Goal: Task Accomplishment & Management: Manage account settings

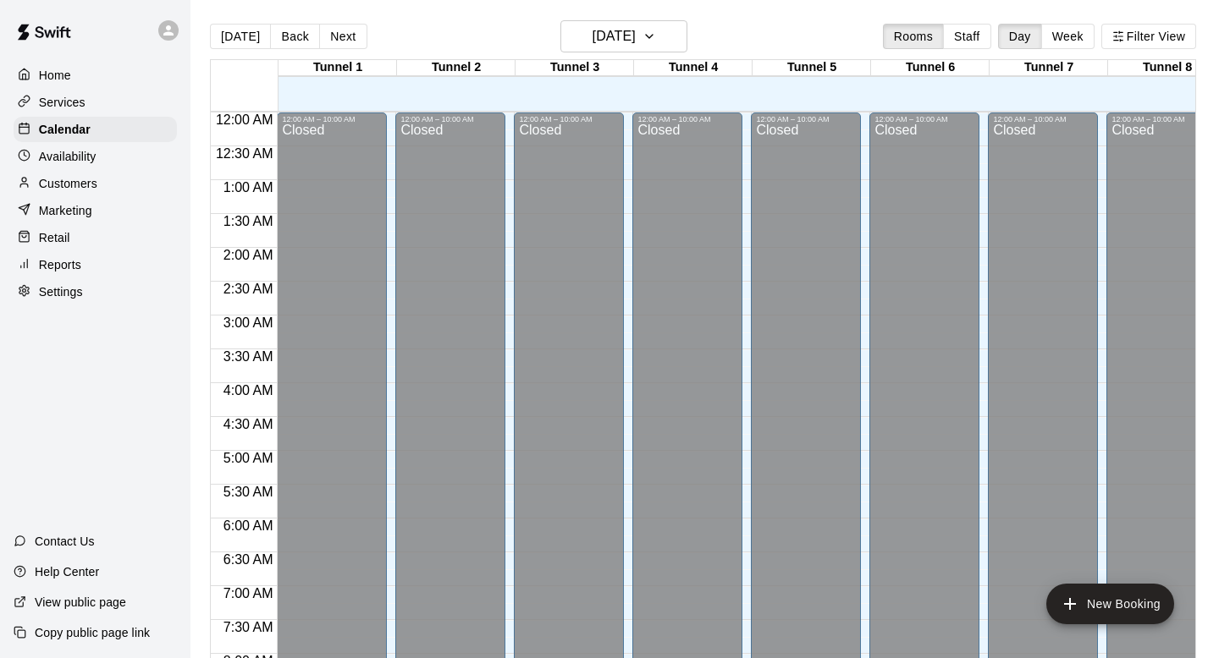
scroll to position [1060, 0]
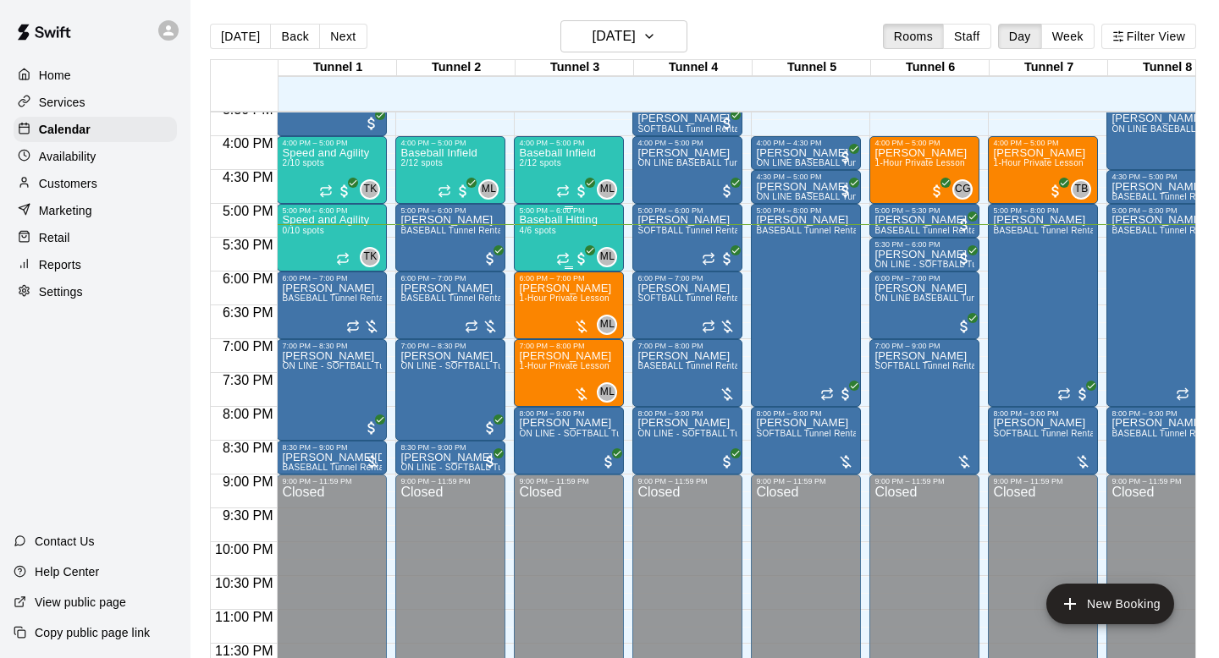
click at [559, 229] on div "Baseball Hitting 4/6 spots" at bounding box center [558, 544] width 79 height 658
click at [534, 276] on img "edit" at bounding box center [536, 272] width 19 height 19
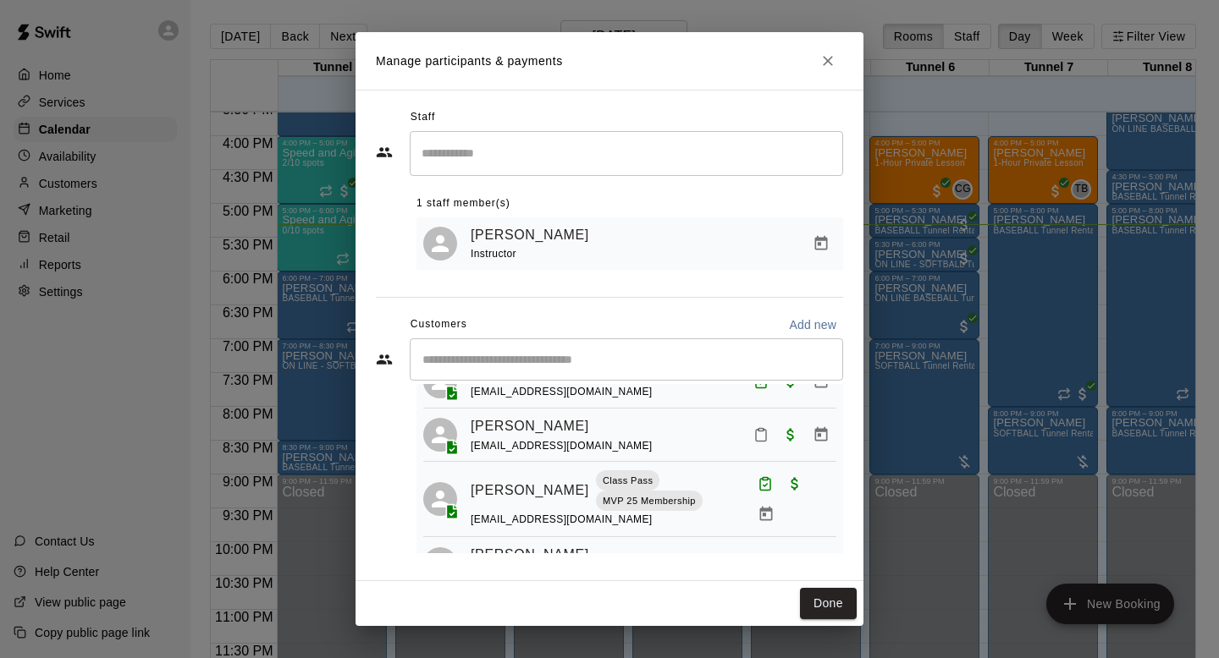
scroll to position [66, 0]
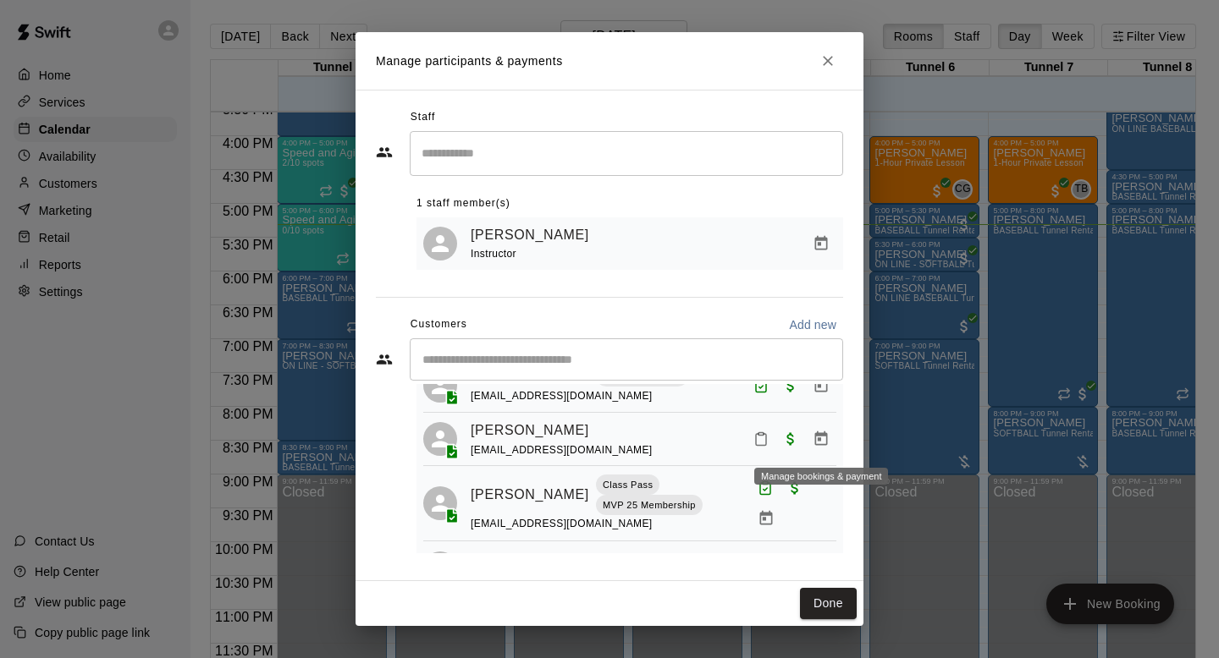
click at [823, 438] on icon "Manage bookings & payment" at bounding box center [821, 439] width 13 height 14
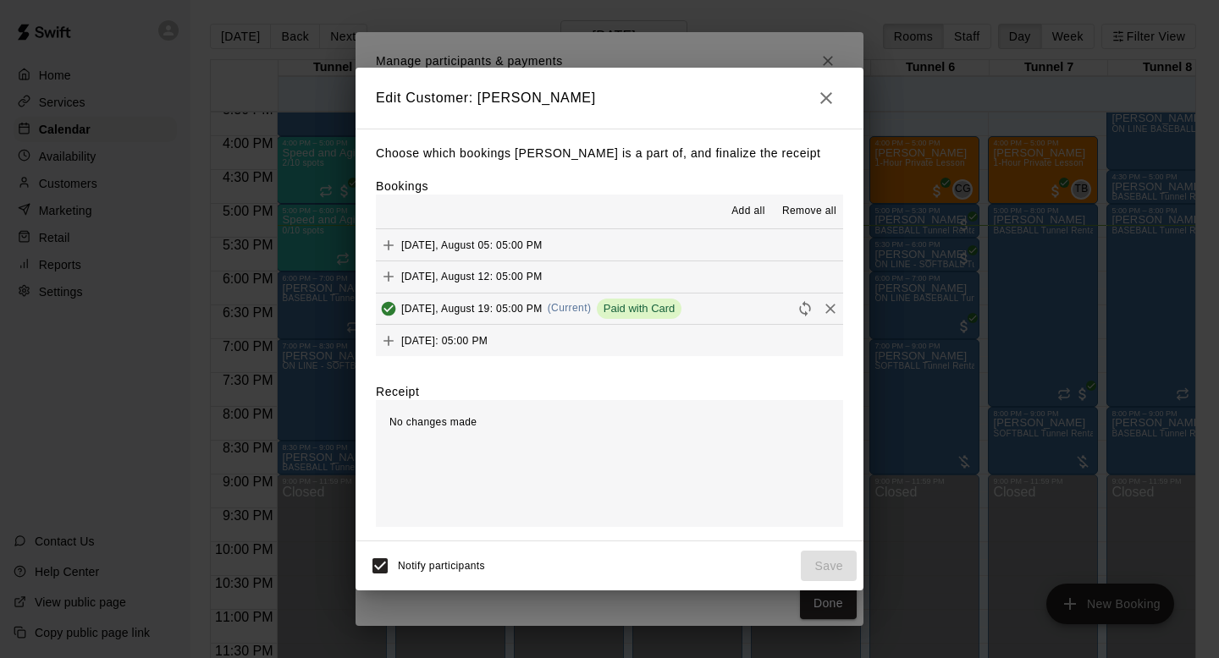
scroll to position [1247, 0]
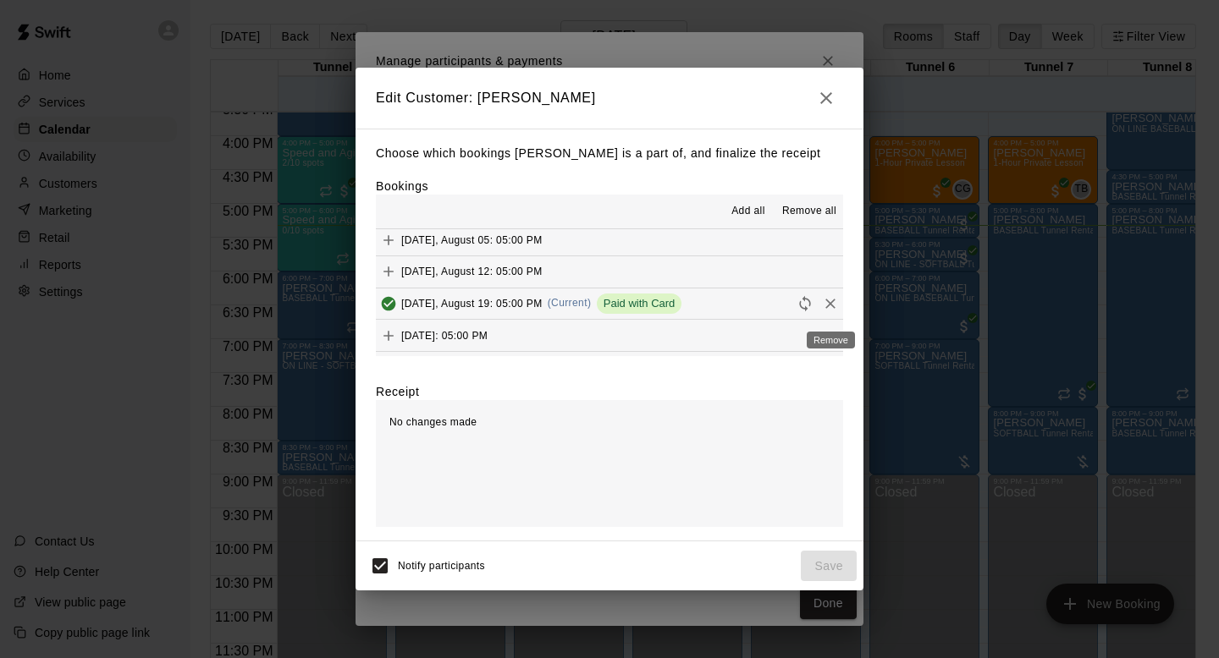
click at [828, 311] on icon "Remove" at bounding box center [830, 303] width 17 height 17
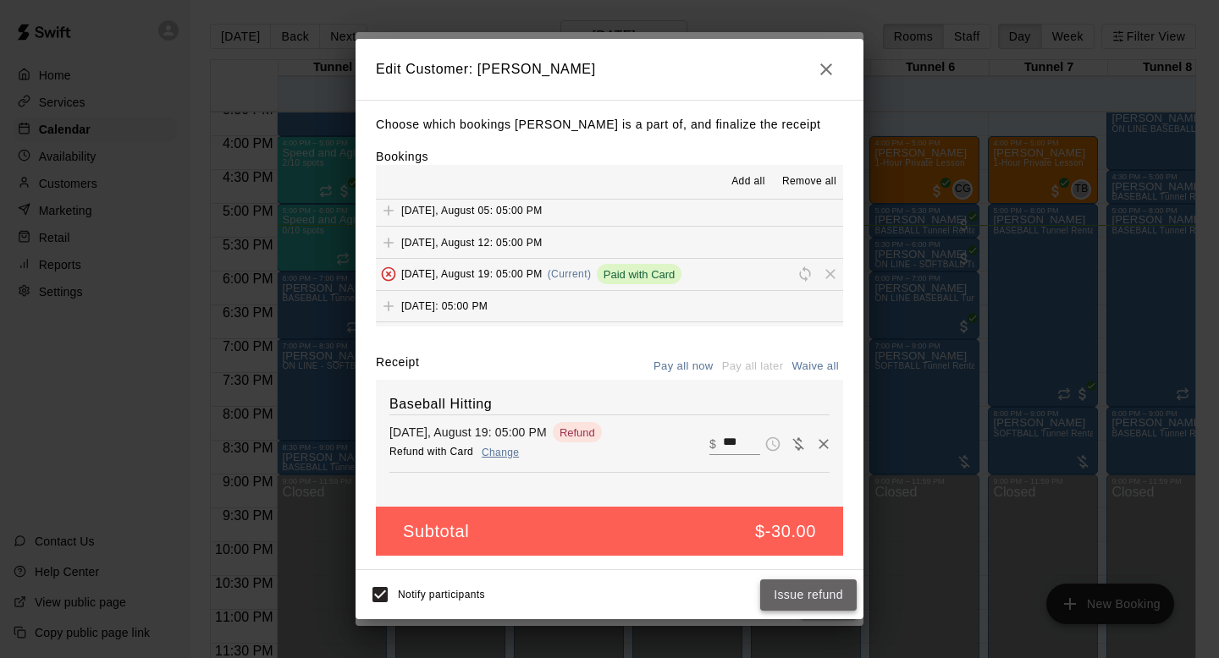
click at [812, 589] on button "Issue refund" at bounding box center [808, 595] width 96 height 31
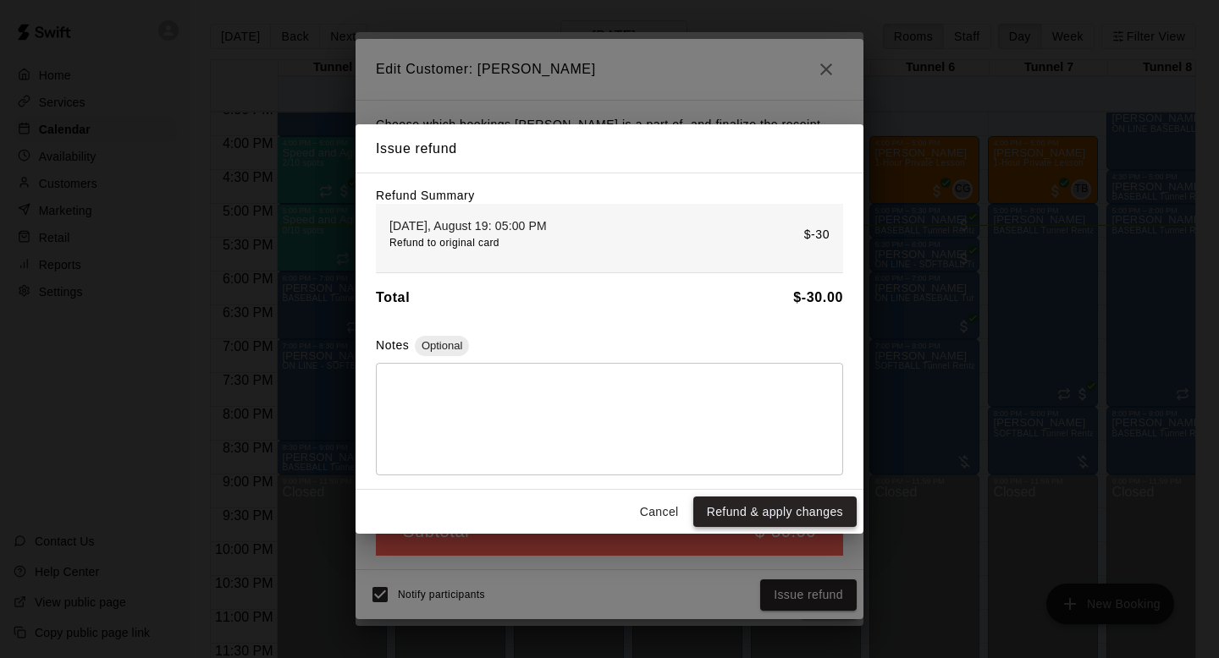
click at [800, 514] on button "Refund & apply changes" at bounding box center [774, 512] width 163 height 31
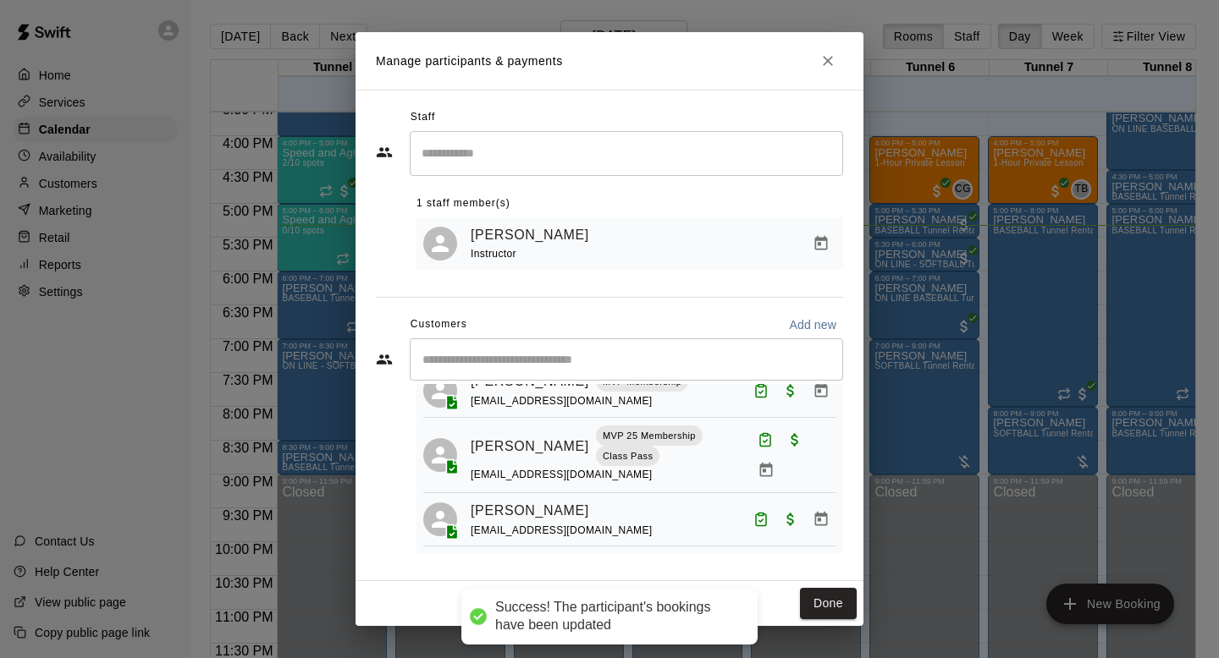
scroll to position [63, 0]
click at [820, 589] on div "Done" at bounding box center [609, 603] width 508 height 45
click at [820, 589] on button "Done" at bounding box center [828, 603] width 57 height 31
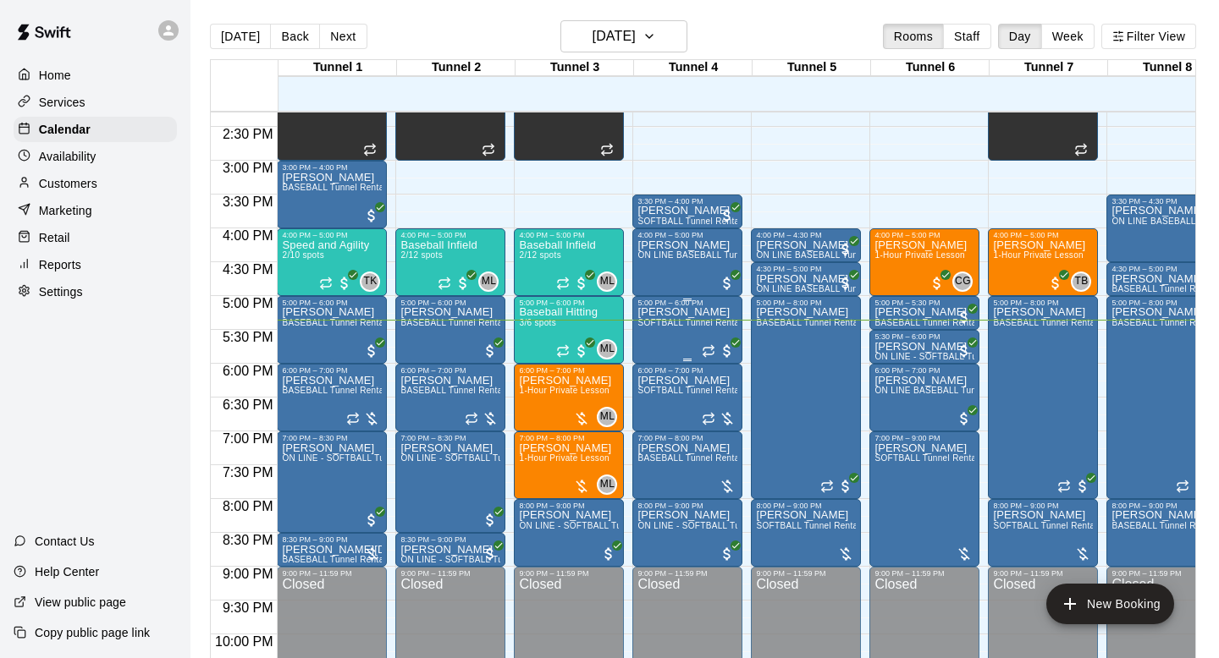
scroll to position [964, 0]
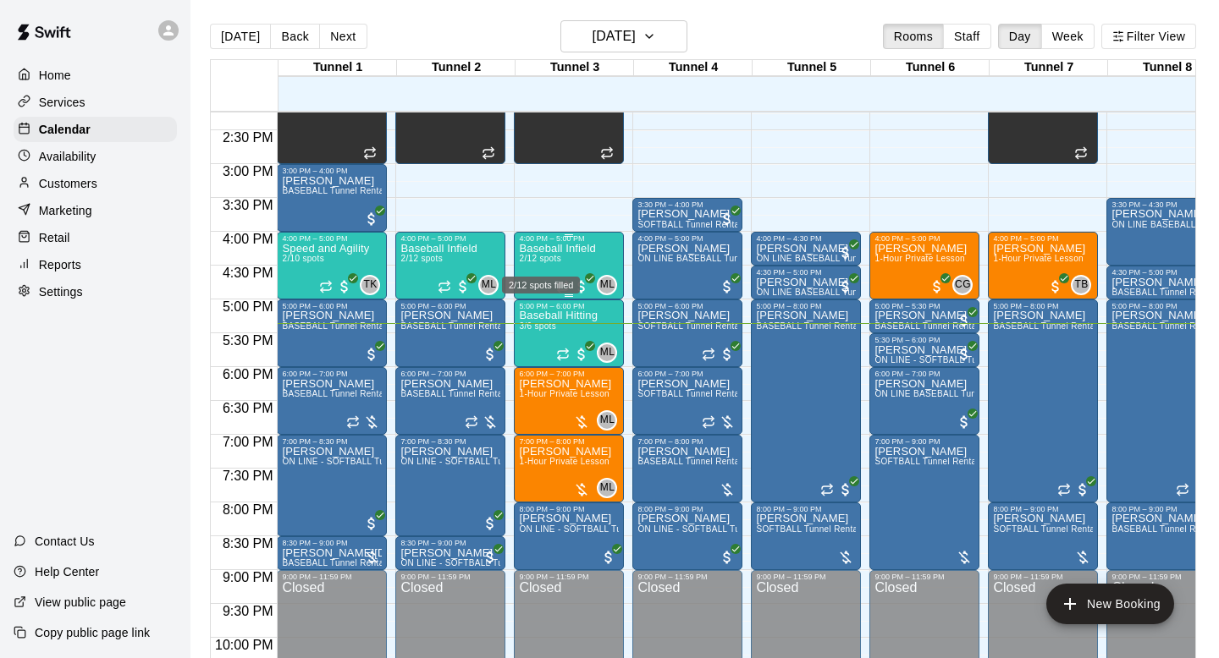
click at [556, 262] on span "2/12 spots" at bounding box center [539, 258] width 41 height 9
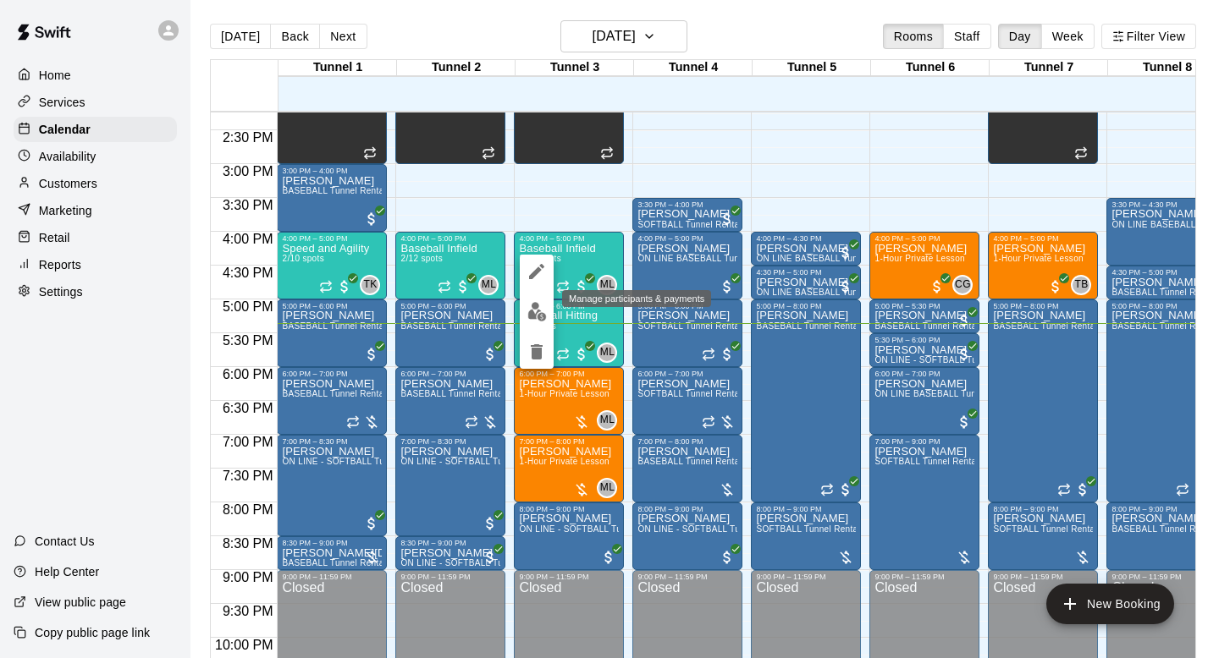
click at [535, 305] on img "edit" at bounding box center [536, 311] width 19 height 19
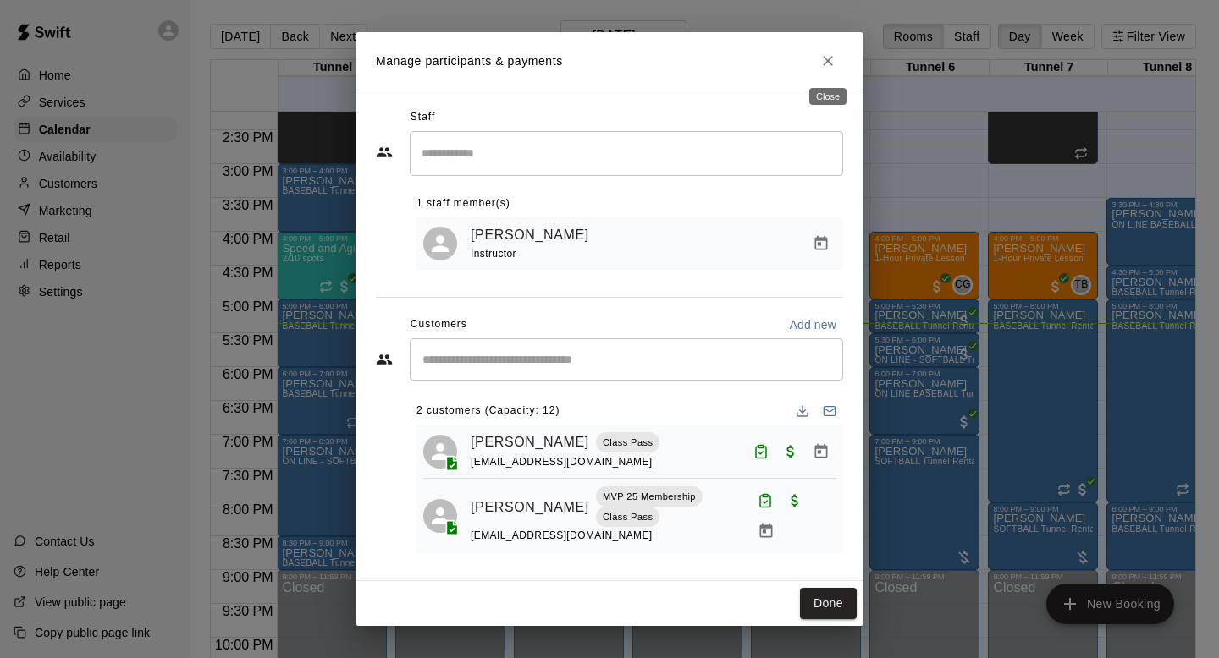
click at [832, 59] on icon "Close" at bounding box center [827, 60] width 17 height 17
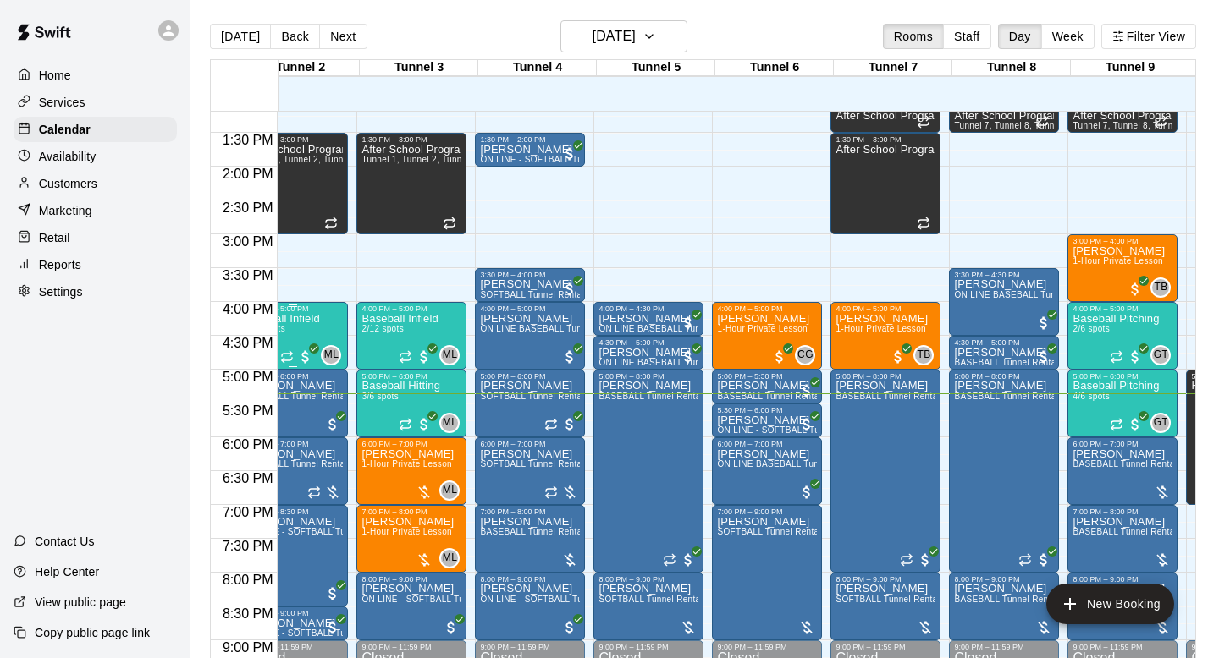
scroll to position [0, 157]
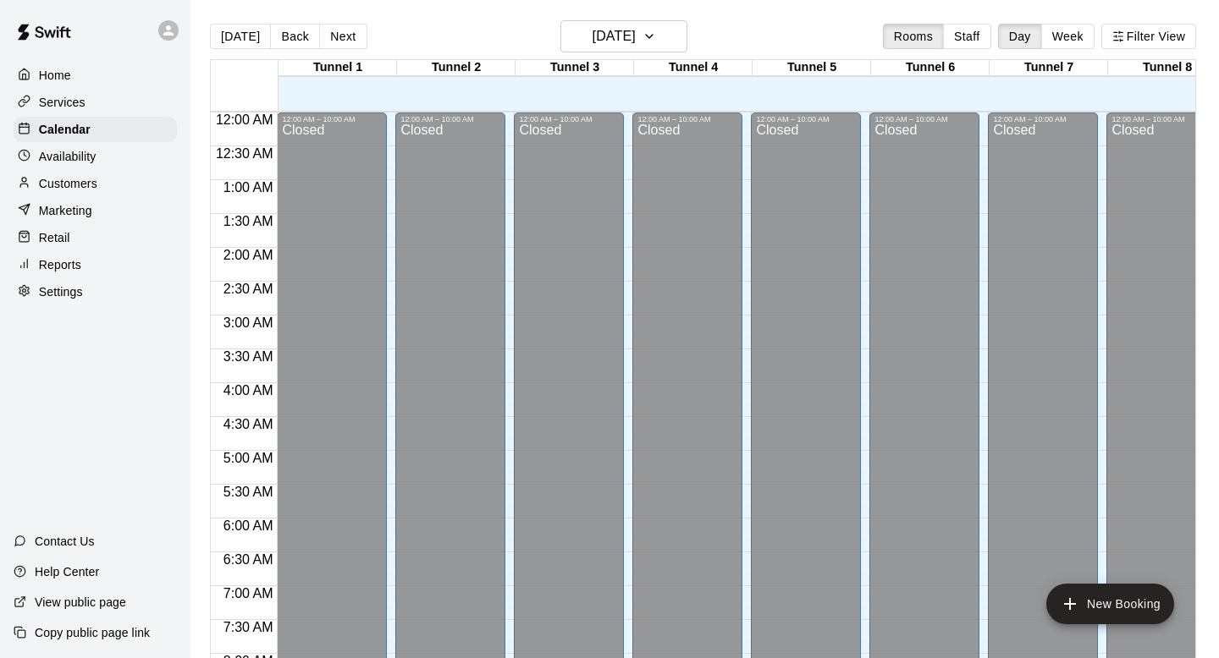
scroll to position [1009, 0]
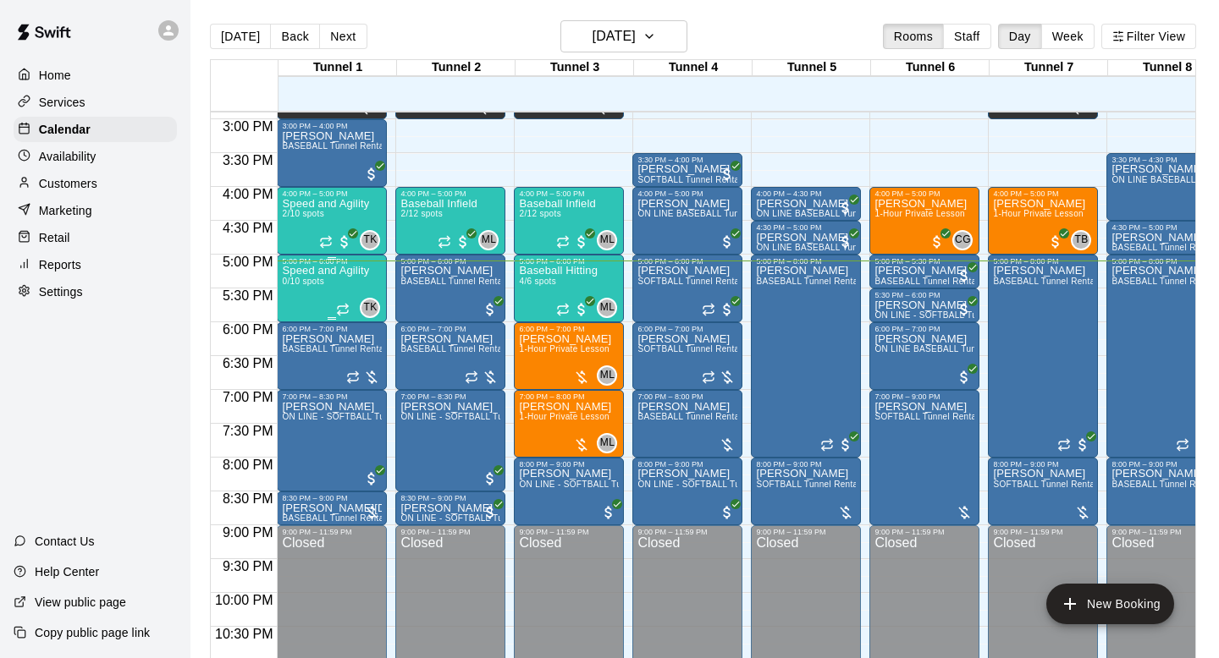
click at [352, 279] on div "Speed and Agility 0/10 spots" at bounding box center [325, 595] width 87 height 658
click at [299, 363] on icon "delete" at bounding box center [300, 363] width 12 height 15
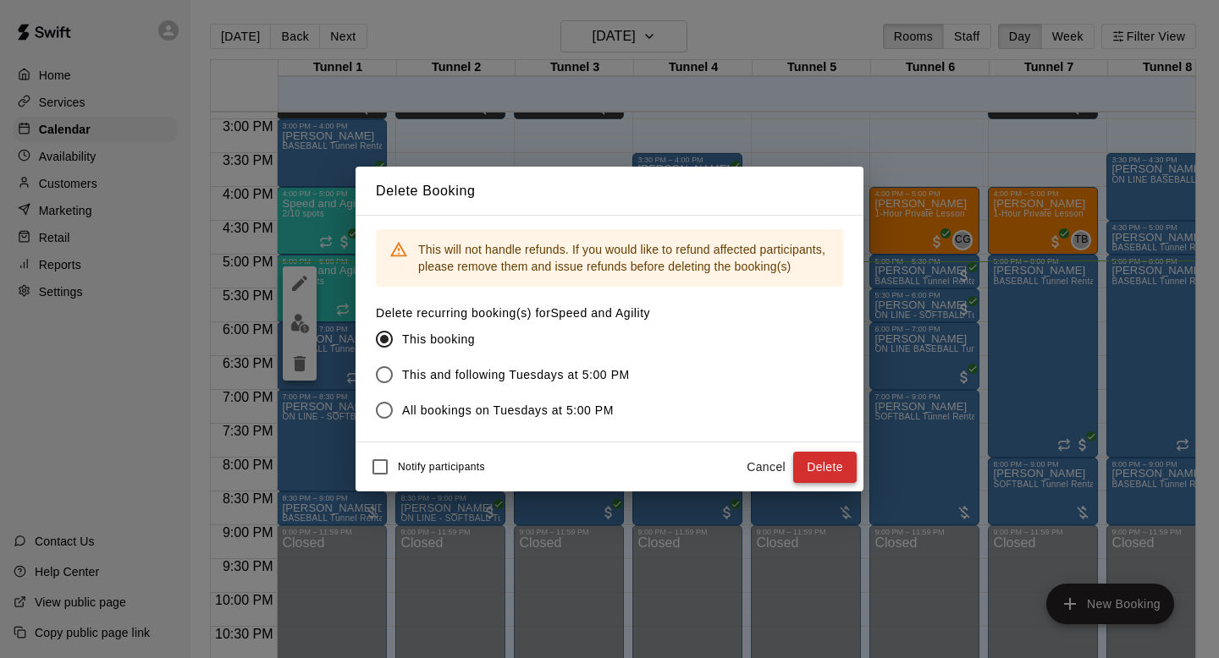
click at [827, 472] on button "Delete" at bounding box center [824, 467] width 63 height 31
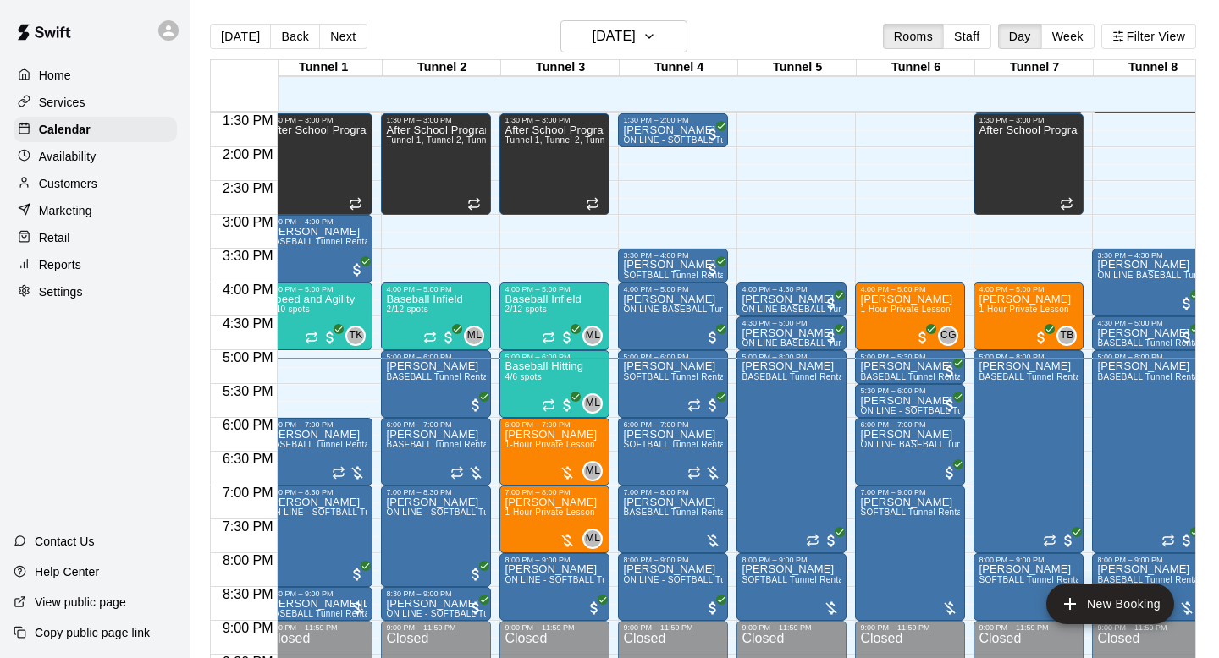
scroll to position [0, 0]
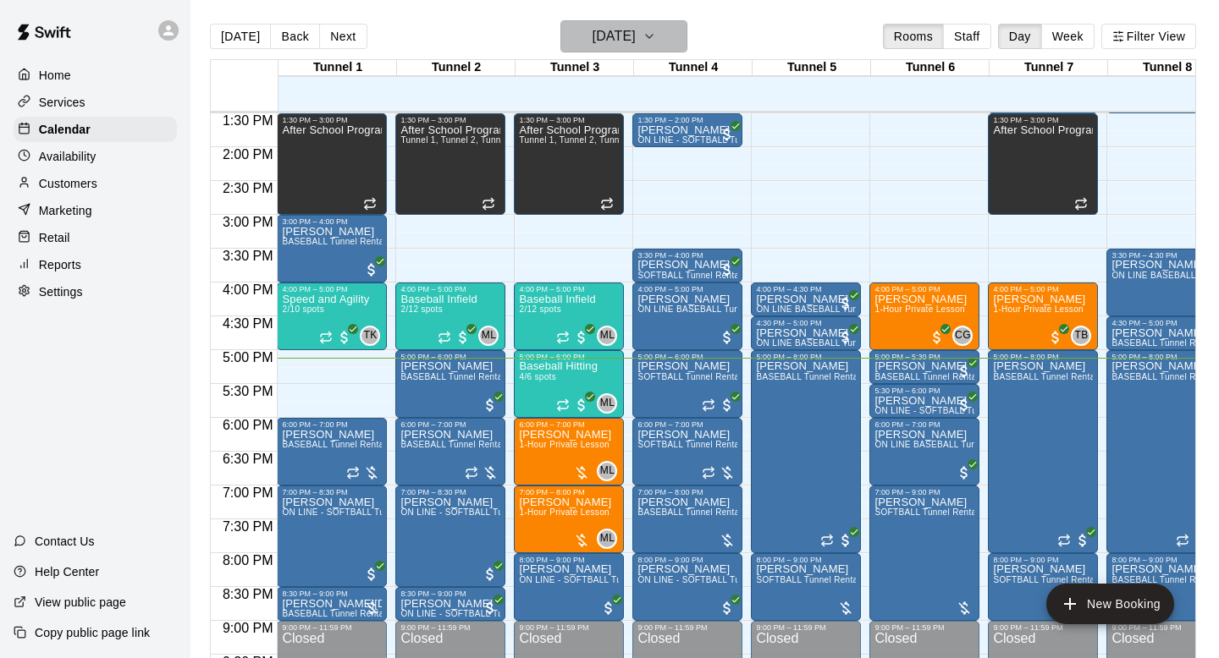
click at [636, 46] on h6 "[DATE]" at bounding box center [613, 37] width 43 height 24
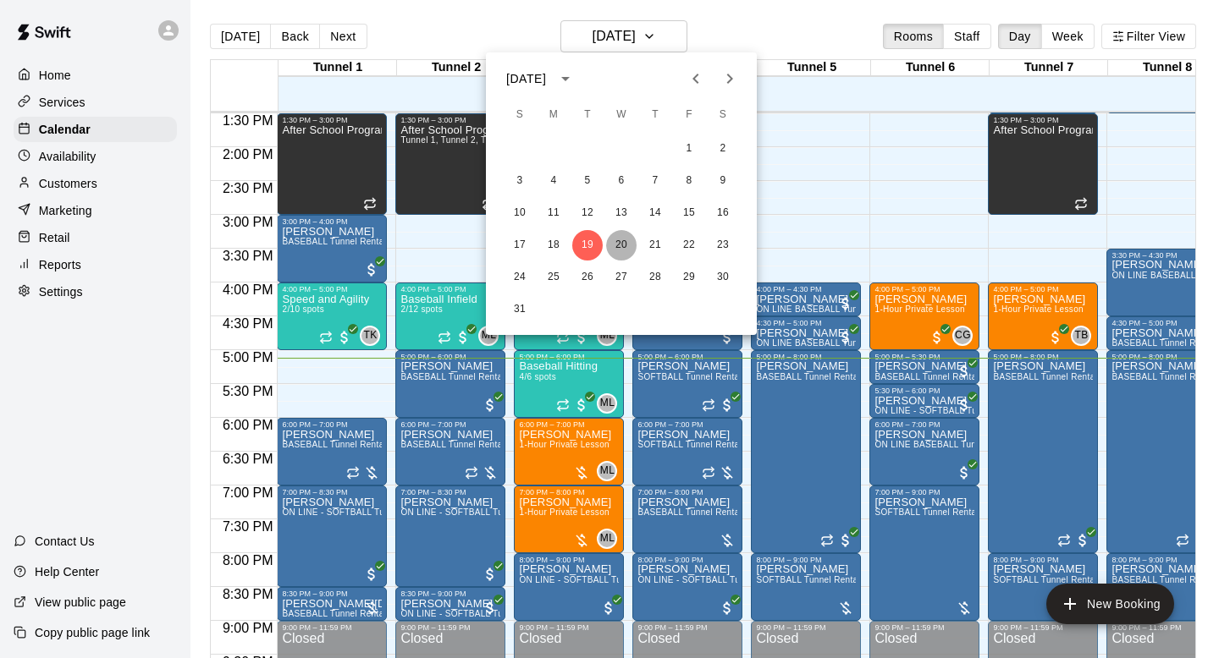
click at [614, 239] on button "20" at bounding box center [621, 245] width 30 height 30
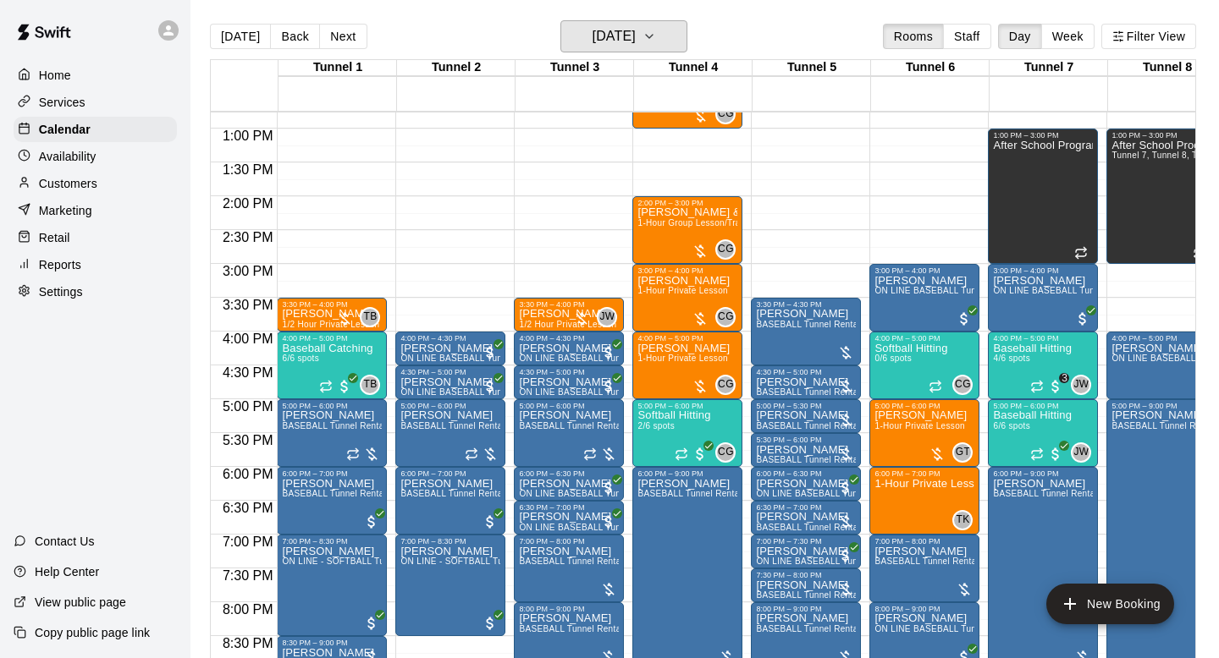
scroll to position [858, 11]
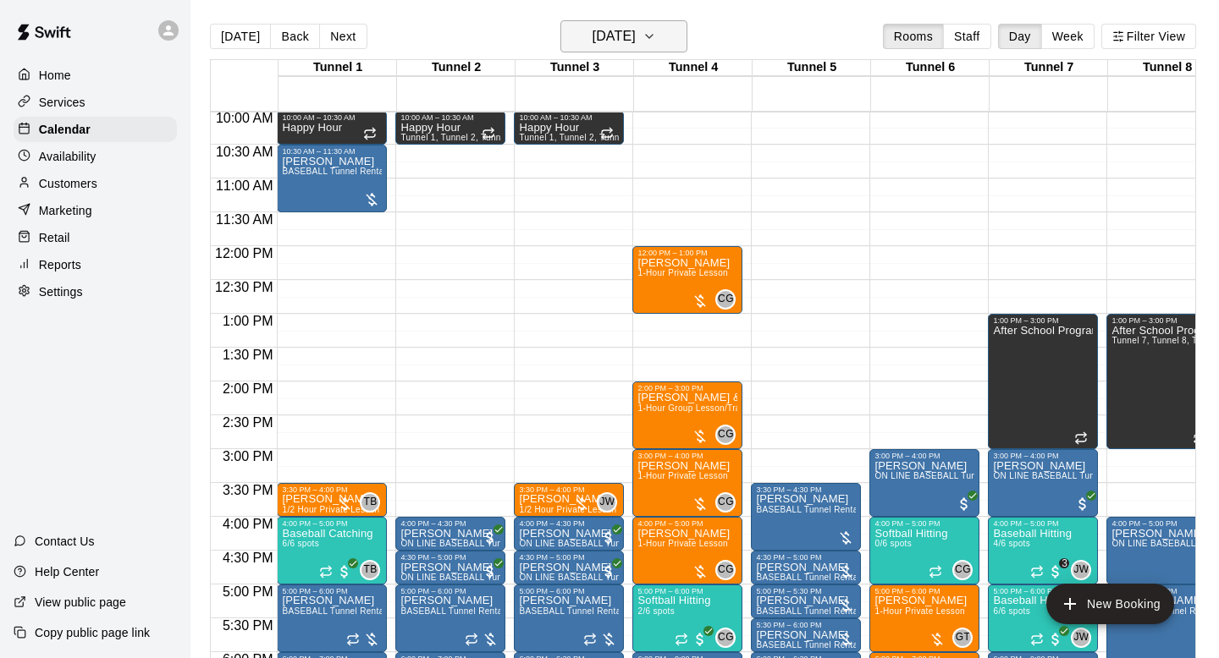
click at [636, 41] on h6 "Wednesday Aug 20" at bounding box center [613, 37] width 43 height 24
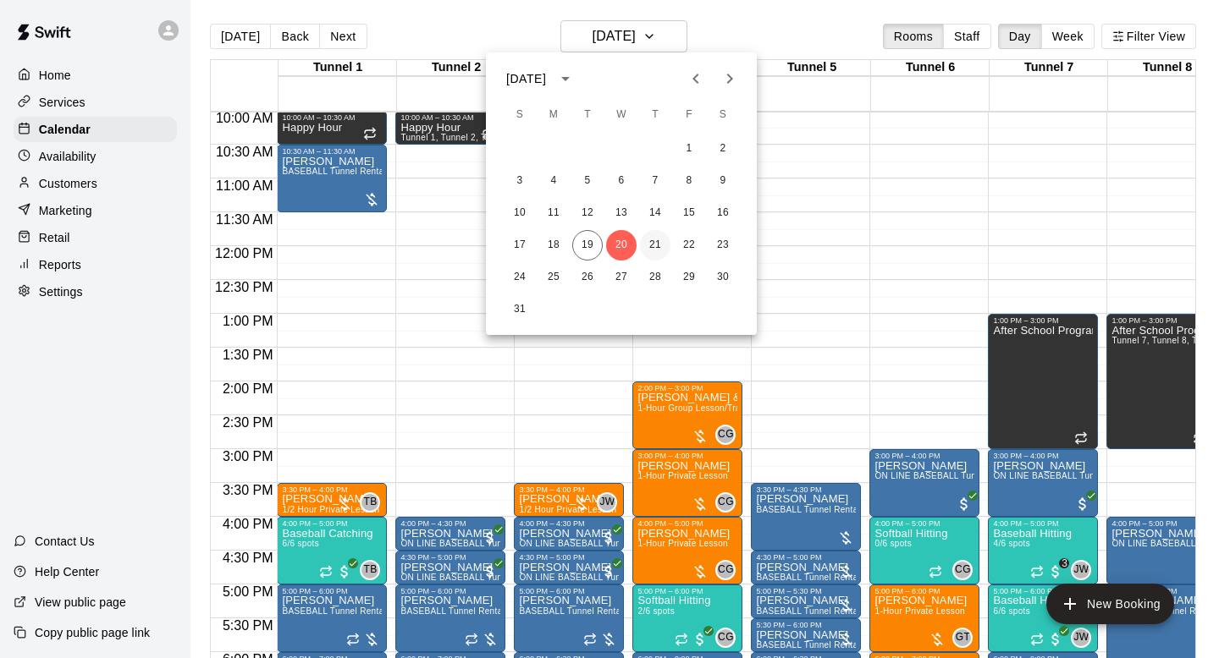
click at [652, 242] on button "21" at bounding box center [655, 245] width 30 height 30
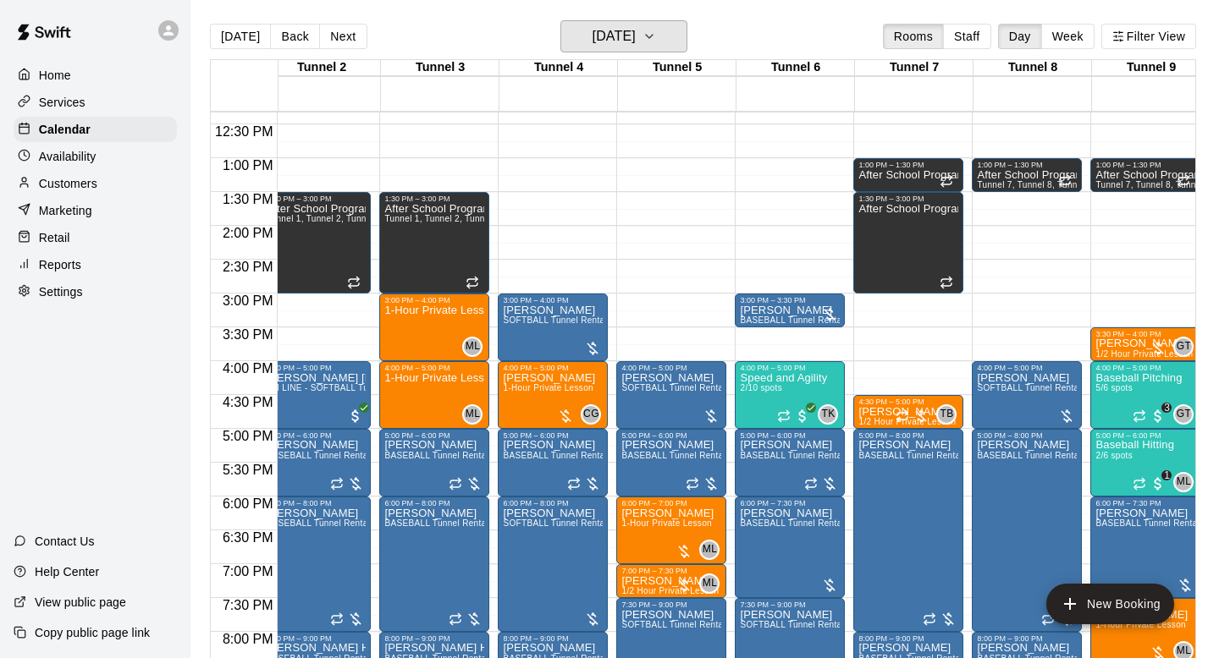
scroll to position [0, 121]
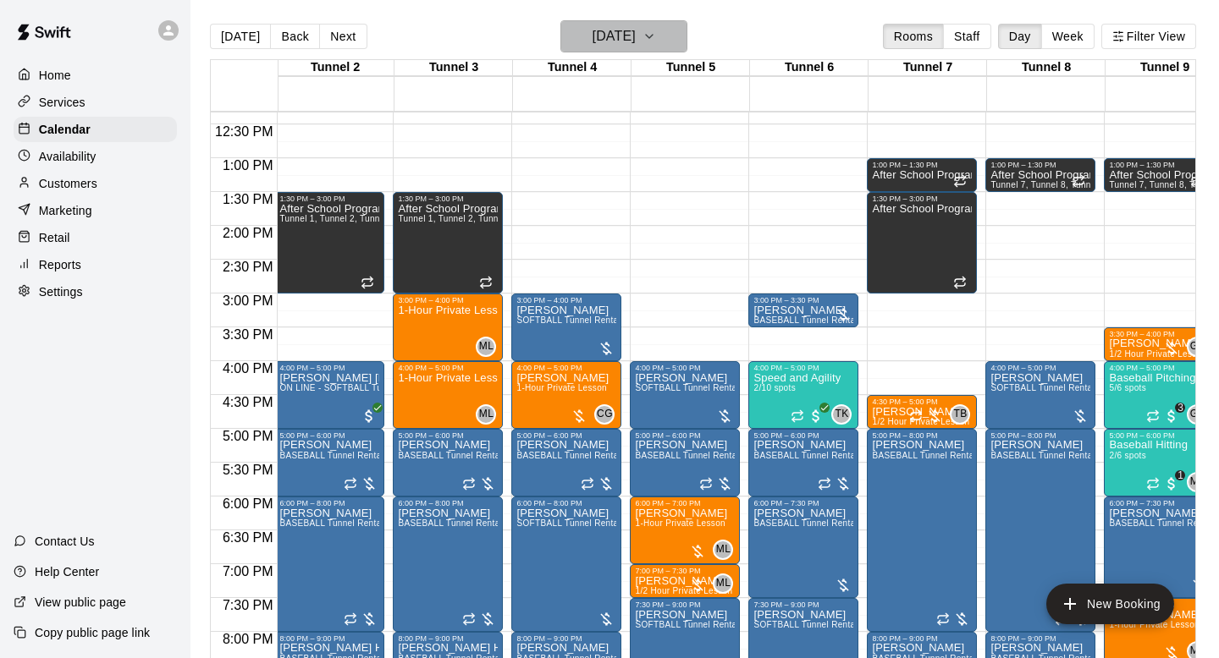
click at [636, 30] on h6 "Thursday Aug 21" at bounding box center [613, 37] width 43 height 24
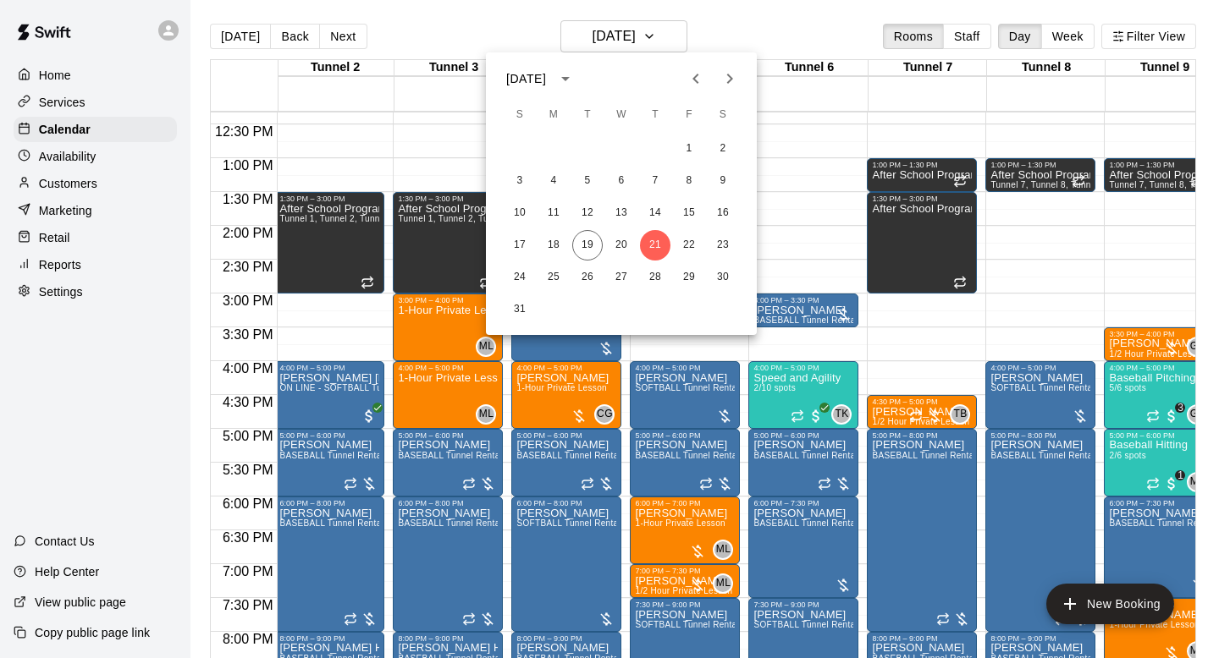
click at [585, 261] on div "1 2 3 4 5 6 7 8 9 10 11 12 13 14 15 16 17 18 19 20 21 22 23 24 25 26 27 28 29 3…" at bounding box center [621, 229] width 271 height 195
click at [586, 256] on button "19" at bounding box center [587, 245] width 30 height 30
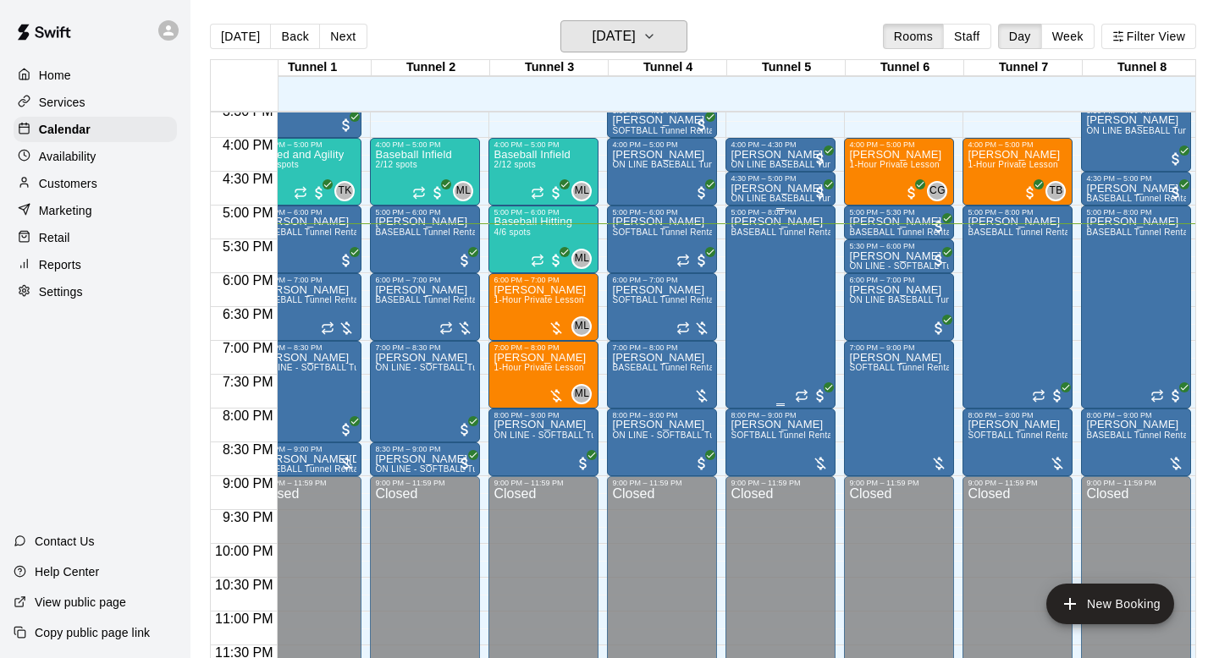
scroll to position [0, 30]
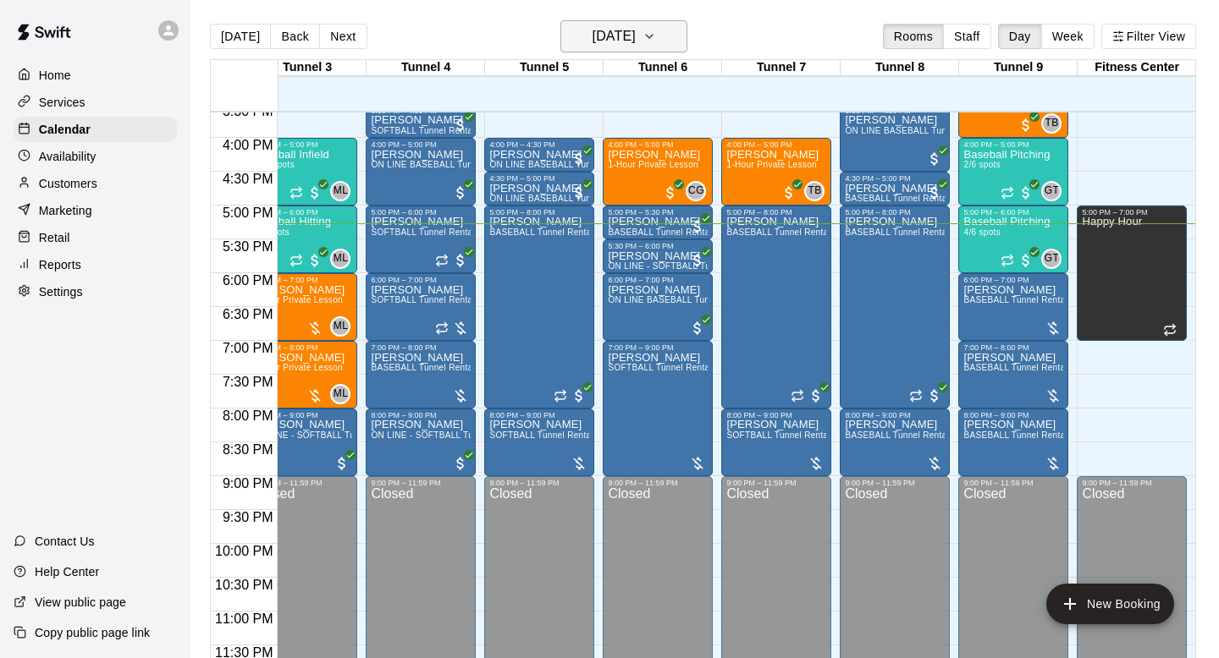
click at [612, 43] on h6 "[DATE]" at bounding box center [613, 37] width 43 height 24
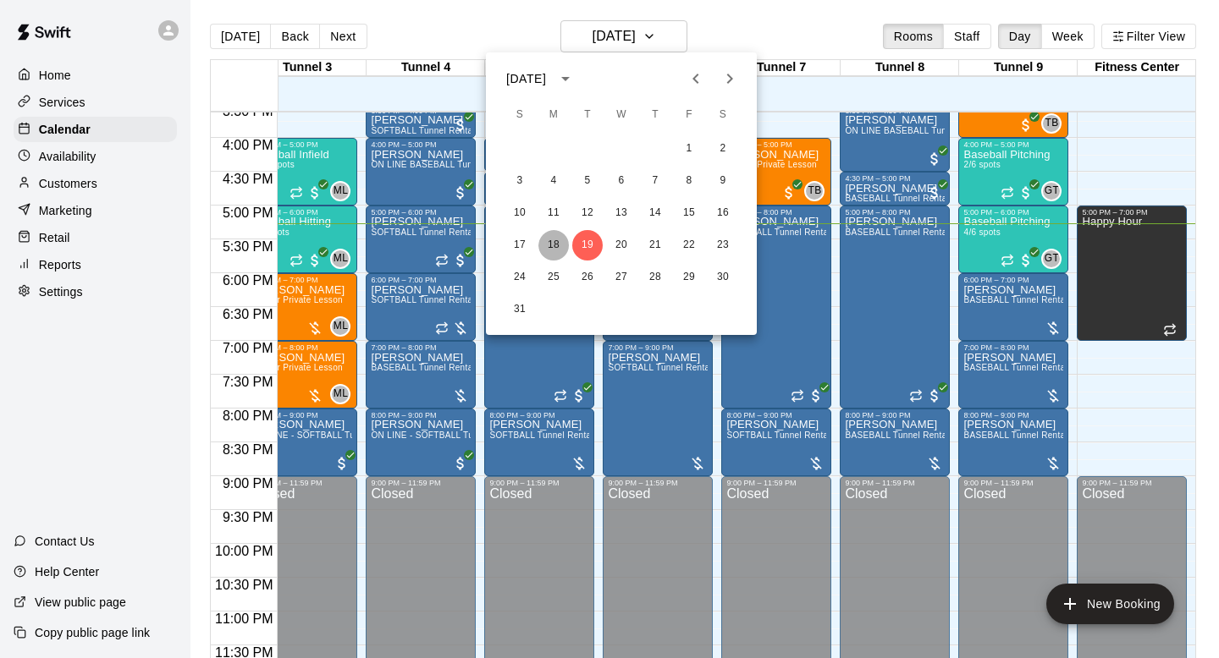
click at [546, 243] on button "18" at bounding box center [553, 245] width 30 height 30
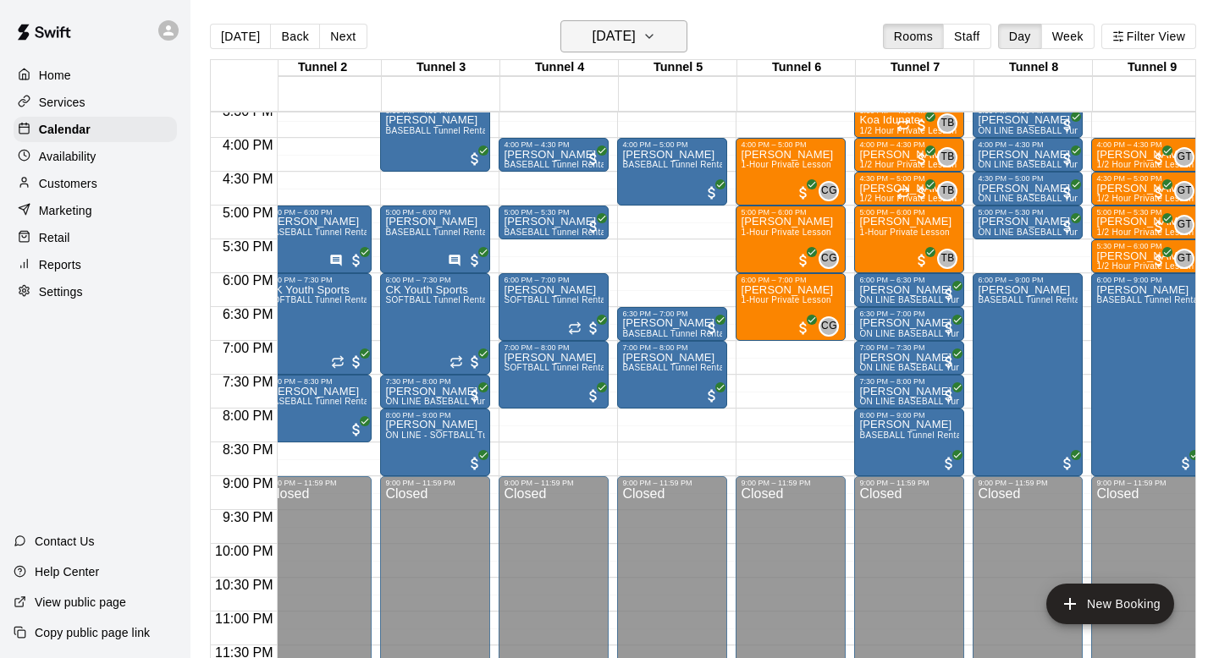
click at [636, 41] on h6 "Monday Aug 18" at bounding box center [613, 37] width 43 height 24
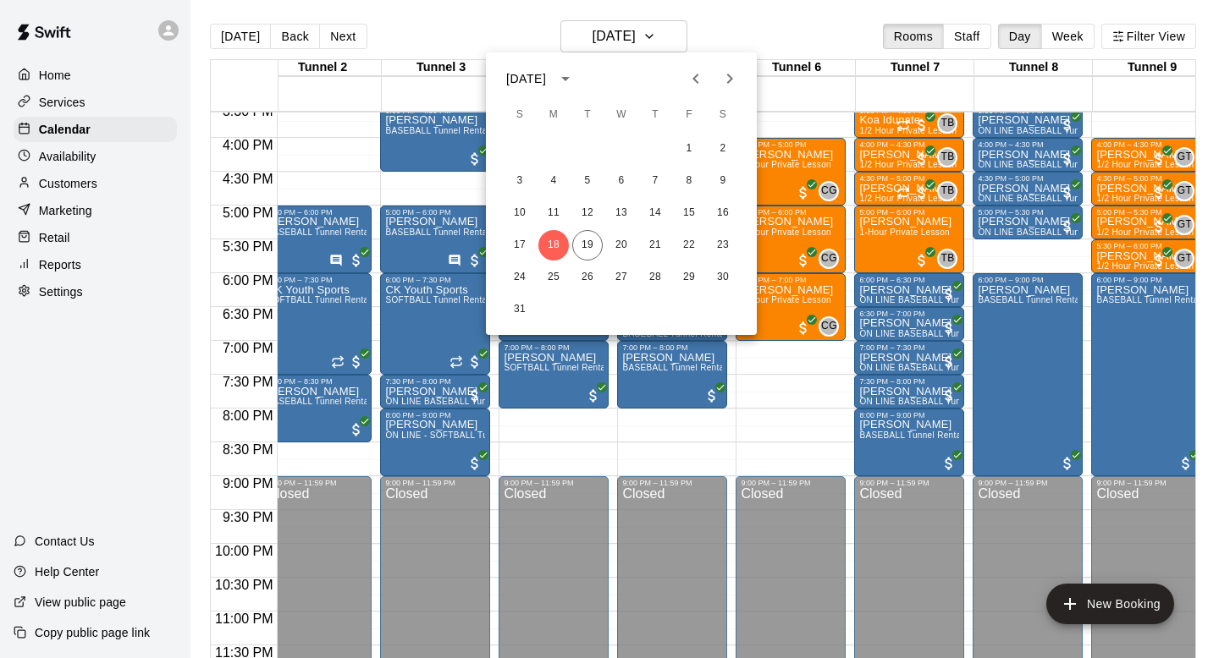
click at [671, 245] on div "17 18 19 20 21 22 23" at bounding box center [621, 245] width 271 height 30
click at [651, 242] on button "21" at bounding box center [655, 245] width 30 height 30
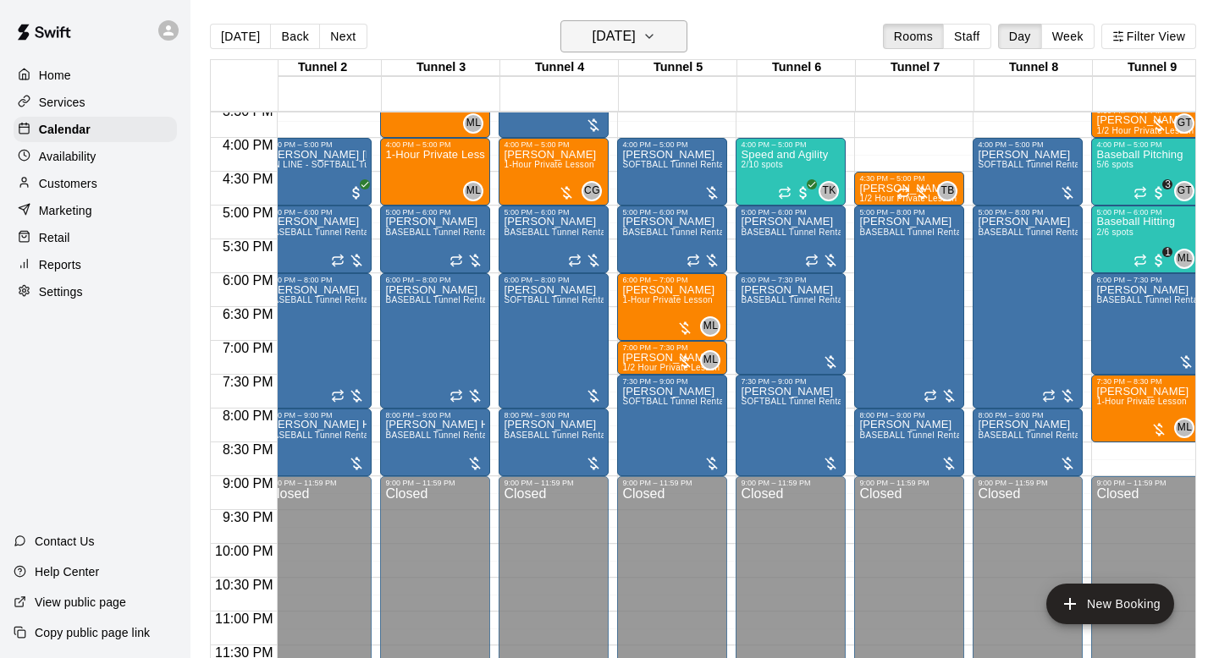
click at [636, 40] on h6 "Thursday Aug 21" at bounding box center [613, 37] width 43 height 24
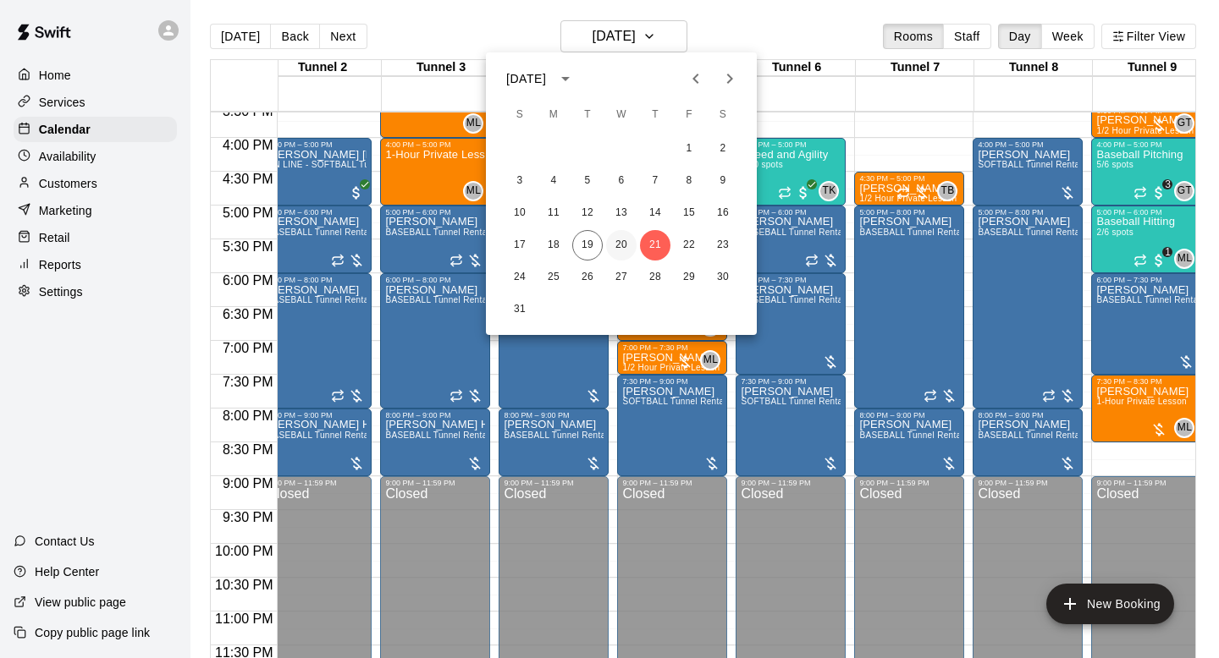
click at [619, 237] on button "20" at bounding box center [621, 245] width 30 height 30
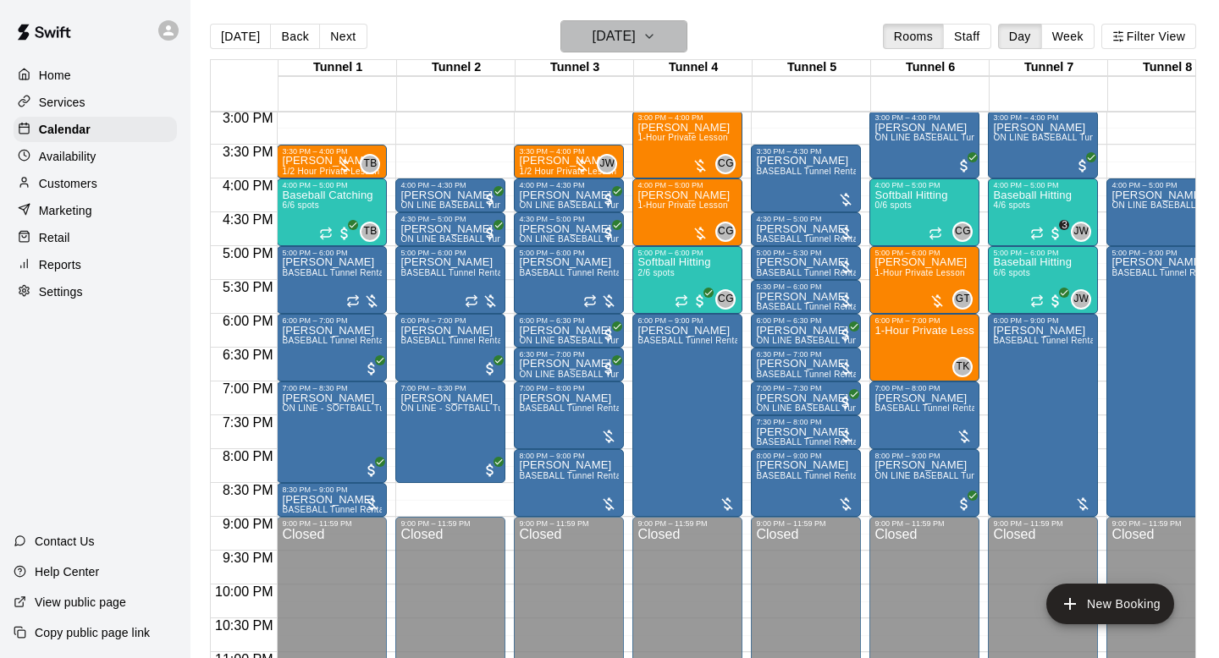
click at [636, 35] on h6 "Wednesday Aug 20" at bounding box center [613, 37] width 43 height 24
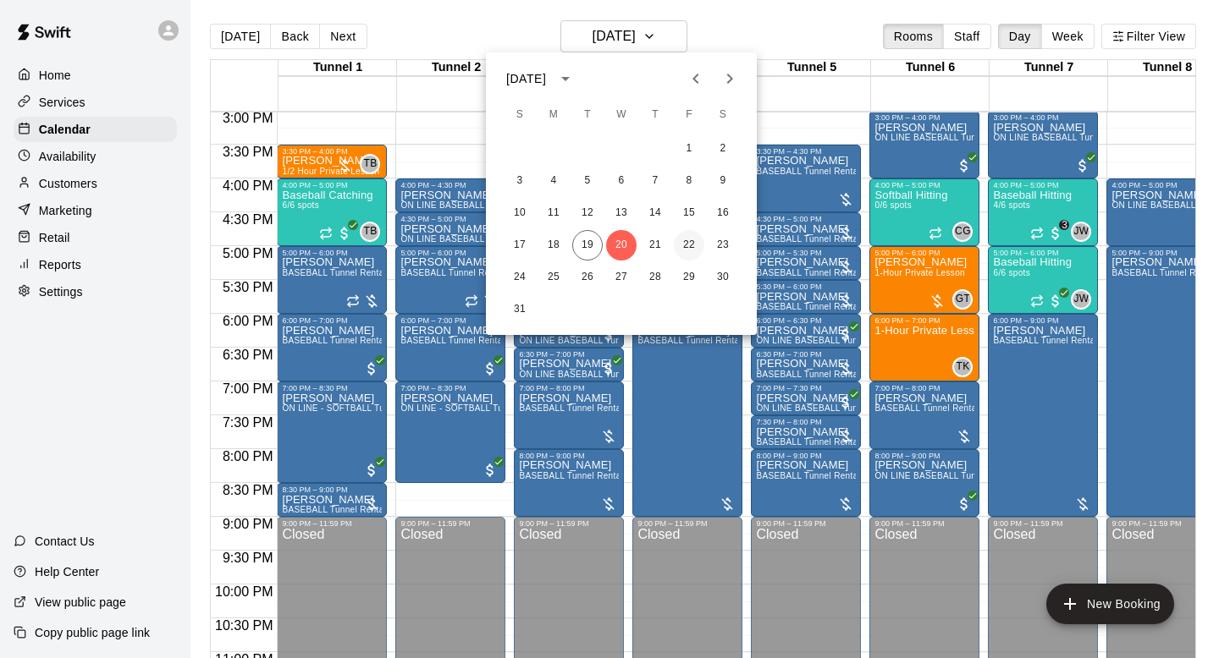
click at [688, 241] on button "22" at bounding box center [689, 245] width 30 height 30
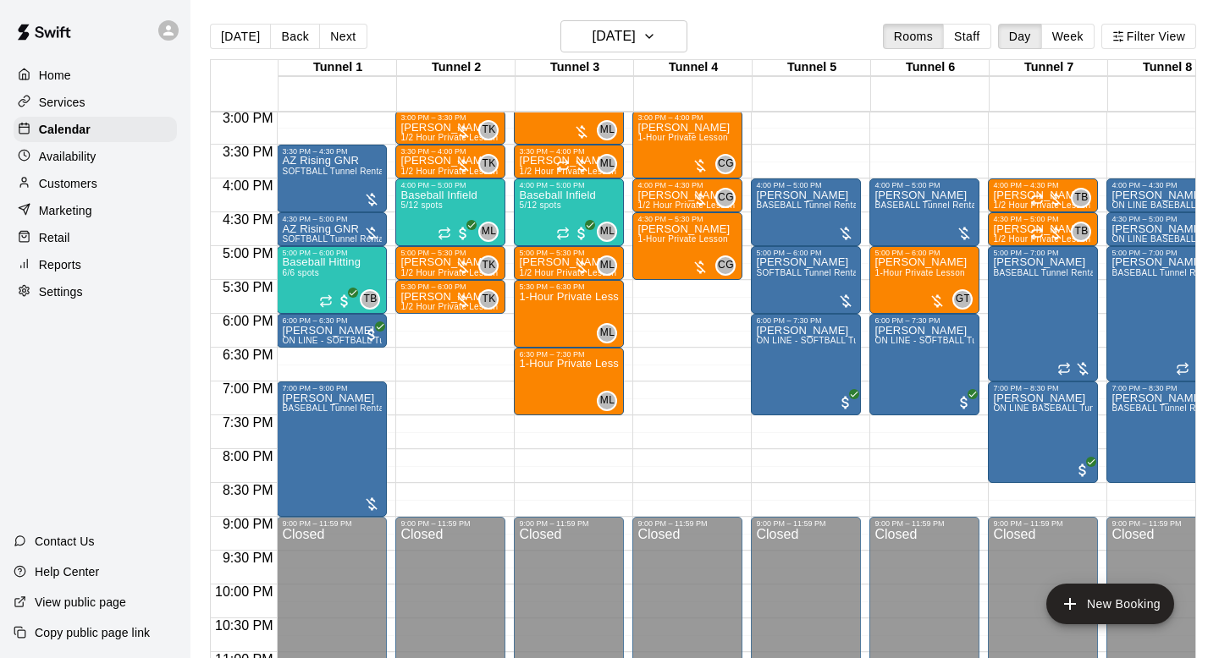
click at [120, 176] on div "Customers" at bounding box center [95, 183] width 163 height 25
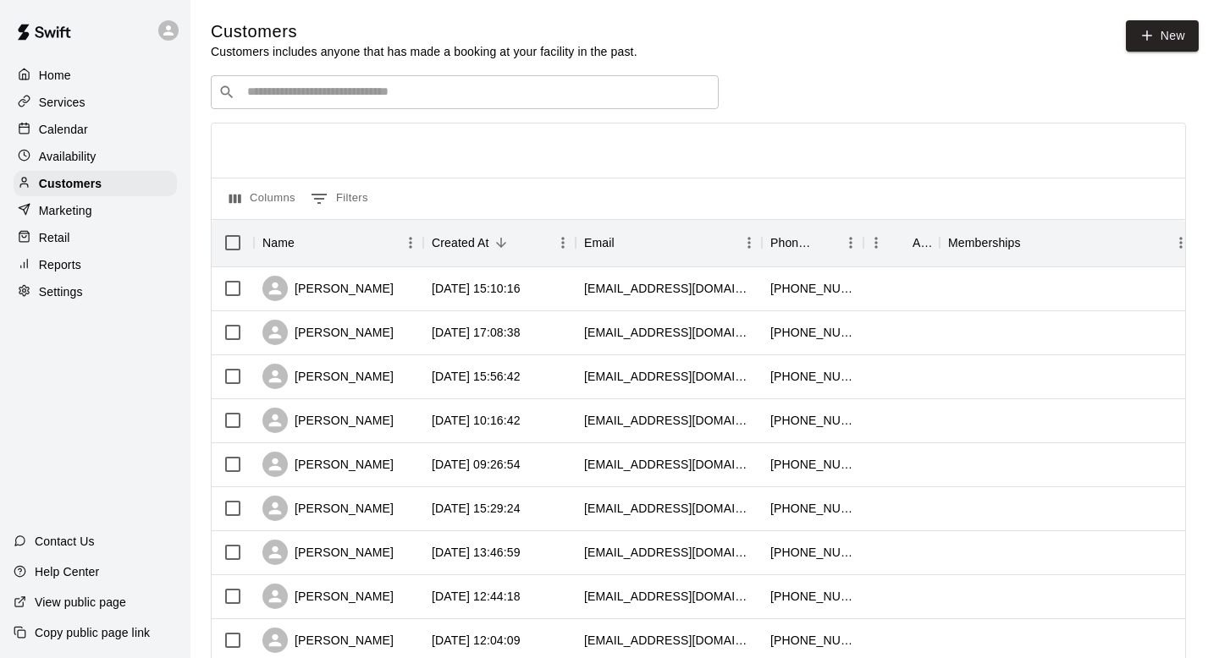
click at [133, 132] on div "Calendar" at bounding box center [95, 129] width 163 height 25
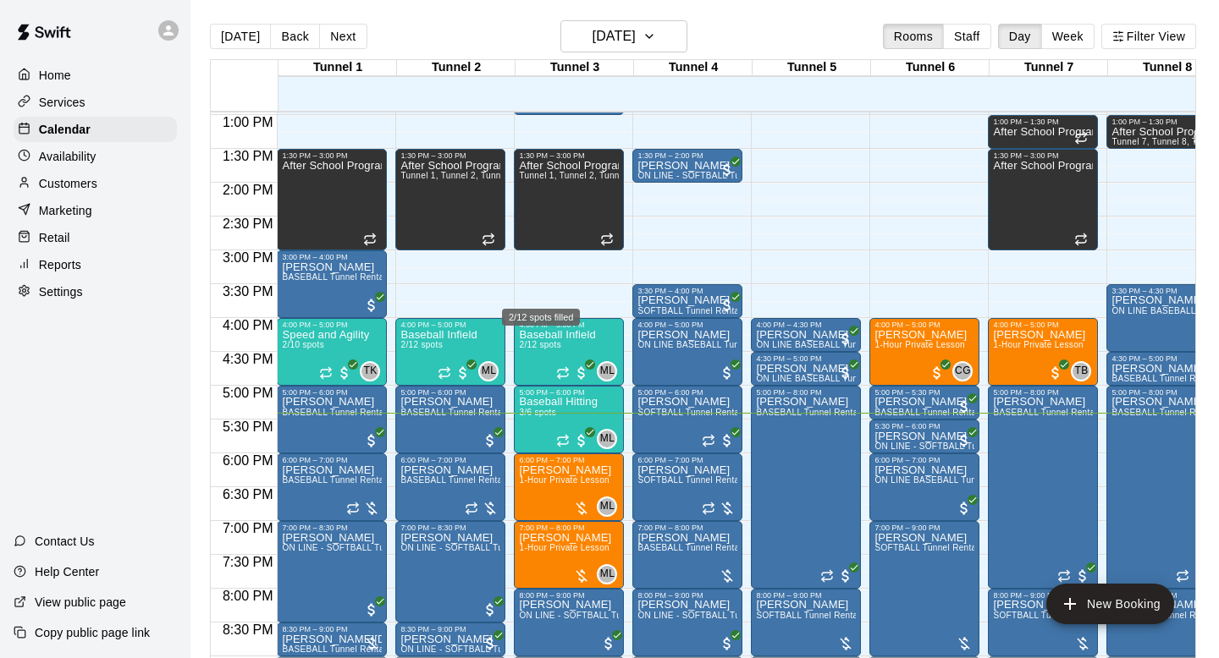
scroll to position [872, 0]
